Goal: Task Accomplishment & Management: Use online tool/utility

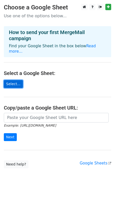
click at [18, 82] on link "Select..." at bounding box center [13, 84] width 19 height 8
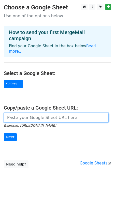
click at [23, 113] on input "url" at bounding box center [56, 118] width 105 height 10
paste input "[URL][DOMAIN_NAME]"
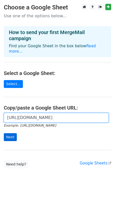
type input "[URL][DOMAIN_NAME]"
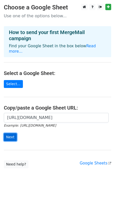
scroll to position [0, 0]
click at [12, 133] on input "Next" at bounding box center [10, 137] width 13 height 8
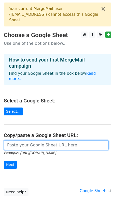
click at [21, 140] on input "url" at bounding box center [56, 145] width 105 height 10
paste input "[URL][DOMAIN_NAME]"
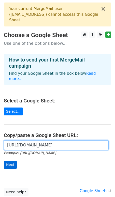
type input "[URL][DOMAIN_NAME]"
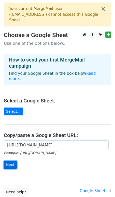
click at [13, 161] on input "Next" at bounding box center [10, 165] width 13 height 8
click at [103, 10] on button "×" at bounding box center [102, 9] width 5 height 6
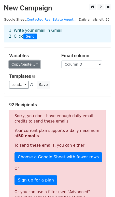
click at [28, 65] on link "Copy/paste..." at bounding box center [24, 64] width 31 height 8
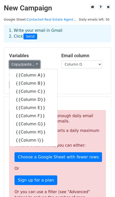
click at [28, 65] on link "Copy/paste..." at bounding box center [24, 64] width 31 height 8
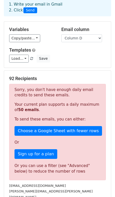
scroll to position [27, 0]
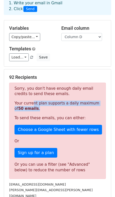
drag, startPoint x: 30, startPoint y: 103, endPoint x: 37, endPoint y: 107, distance: 7.9
click at [37, 107] on p "Your current plan supports a daily maximum of 50 emails ." at bounding box center [57, 105] width 86 height 11
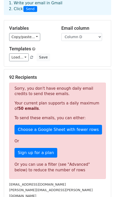
scroll to position [0, 0]
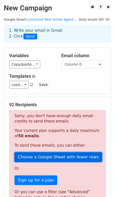
click at [49, 158] on link "Choose a Google Sheet with fewer rows" at bounding box center [57, 157] width 87 height 10
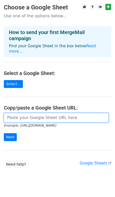
click at [41, 114] on input "url" at bounding box center [56, 118] width 105 height 10
paste input "[URL][DOMAIN_NAME]"
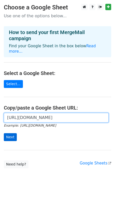
type input "[URL][DOMAIN_NAME]"
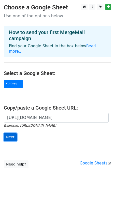
click at [12, 133] on input "Next" at bounding box center [10, 137] width 13 height 8
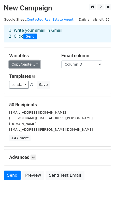
click at [27, 61] on link "Copy/paste..." at bounding box center [24, 64] width 31 height 8
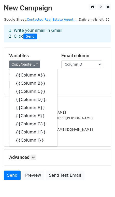
click at [54, 82] on div "Load... No templates saved Save" at bounding box center [57, 85] width 104 height 8
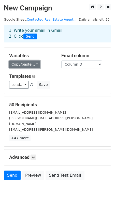
click at [27, 62] on link "Copy/paste..." at bounding box center [24, 64] width 31 height 8
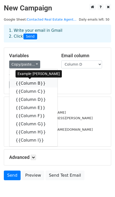
click at [26, 85] on link "{{Column B}}" at bounding box center [33, 83] width 48 height 8
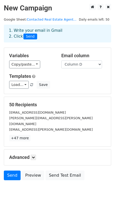
click at [82, 74] on h5 "Templates" at bounding box center [57, 76] width 96 height 6
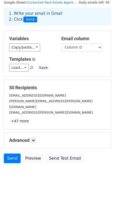
scroll to position [20, 0]
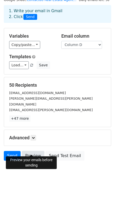
click at [27, 151] on link "Preview" at bounding box center [33, 156] width 22 height 10
click at [31, 151] on link "Preview" at bounding box center [33, 156] width 22 height 10
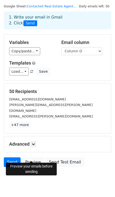
scroll to position [15, 0]
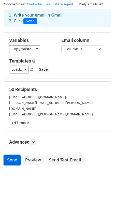
click at [16, 156] on link "Send" at bounding box center [12, 160] width 17 height 10
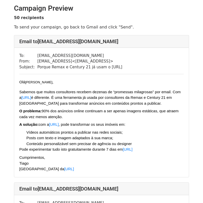
scroll to position [3, 0]
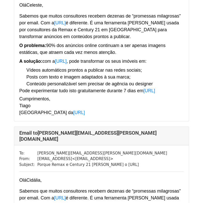
scroll to position [2295, 0]
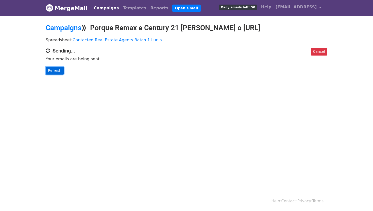
click at [58, 72] on link "Refresh" at bounding box center [55, 71] width 18 height 8
